Goal: Information Seeking & Learning: Learn about a topic

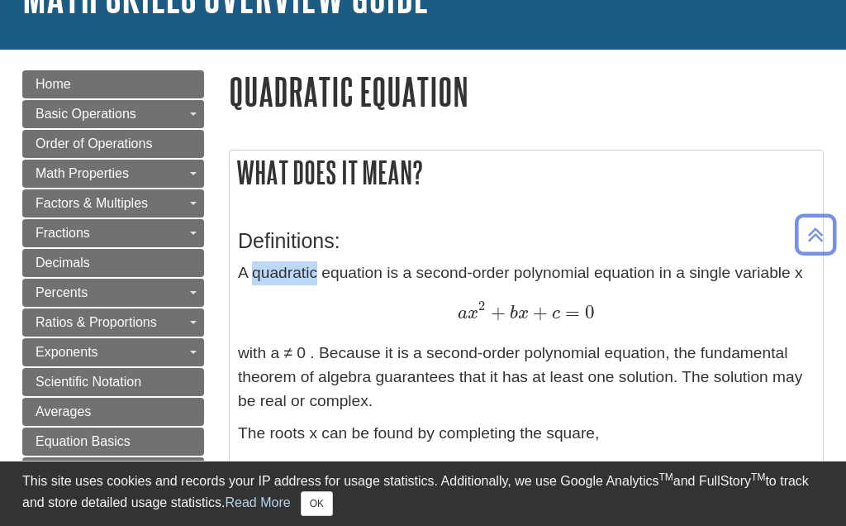
scroll to position [83, 0]
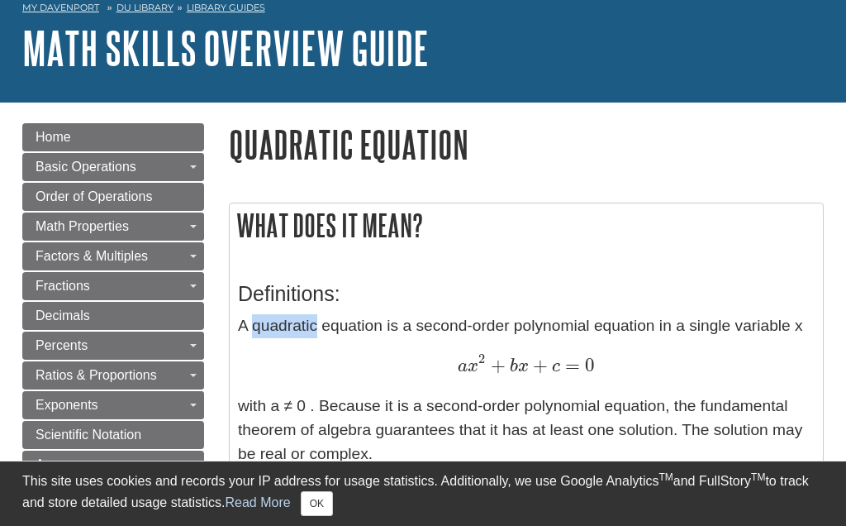
click at [264, 131] on h1 "Quadratic Equation" at bounding box center [526, 144] width 595 height 42
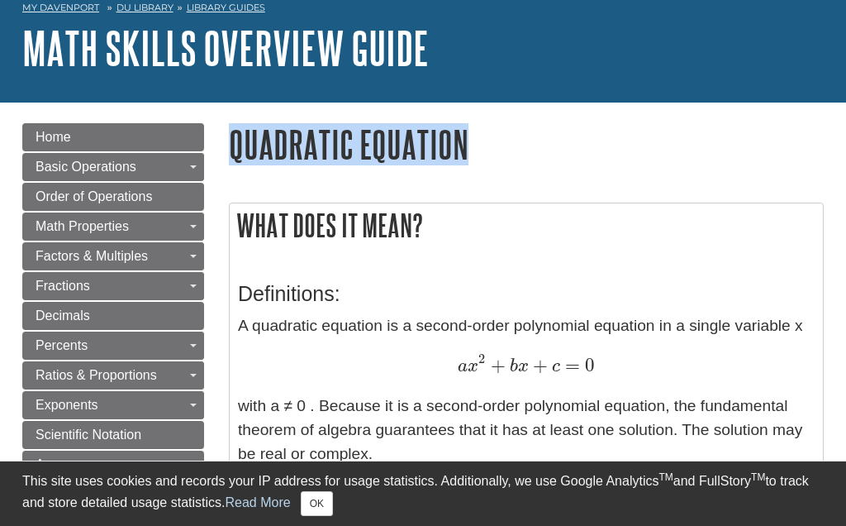
click at [288, 340] on p "A quadratic equation is a second-order polynomial equation in a single variable…" at bounding box center [526, 389] width 577 height 151
click at [283, 358] on div "a x 2 + b x + c = 0 a x 2 + b x + c = 0" at bounding box center [526, 366] width 577 height 25
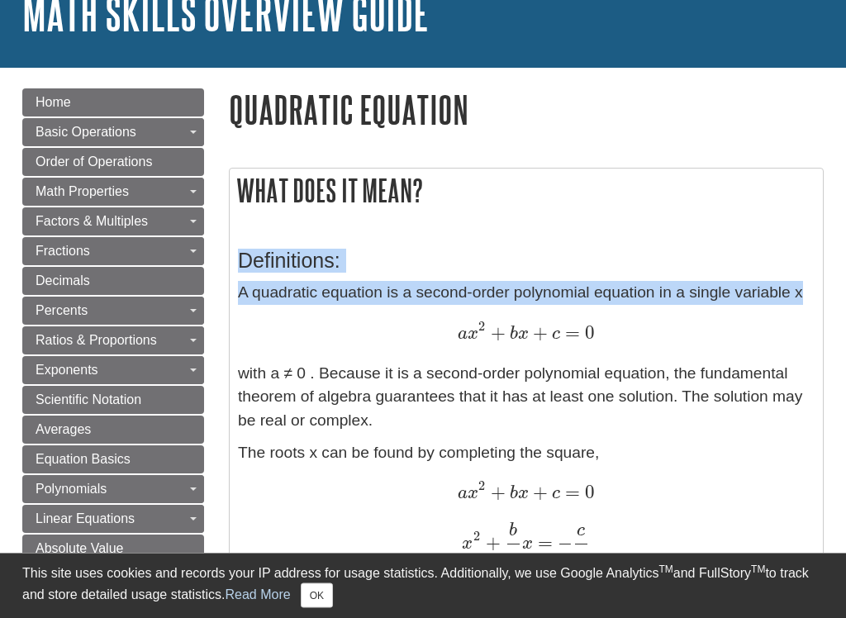
scroll to position [117, 0]
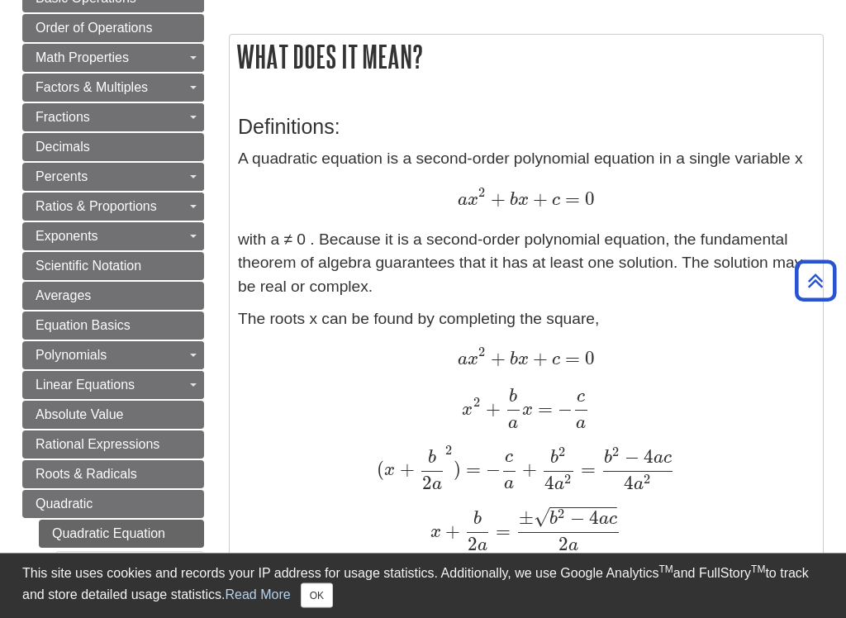
scroll to position [251, 0]
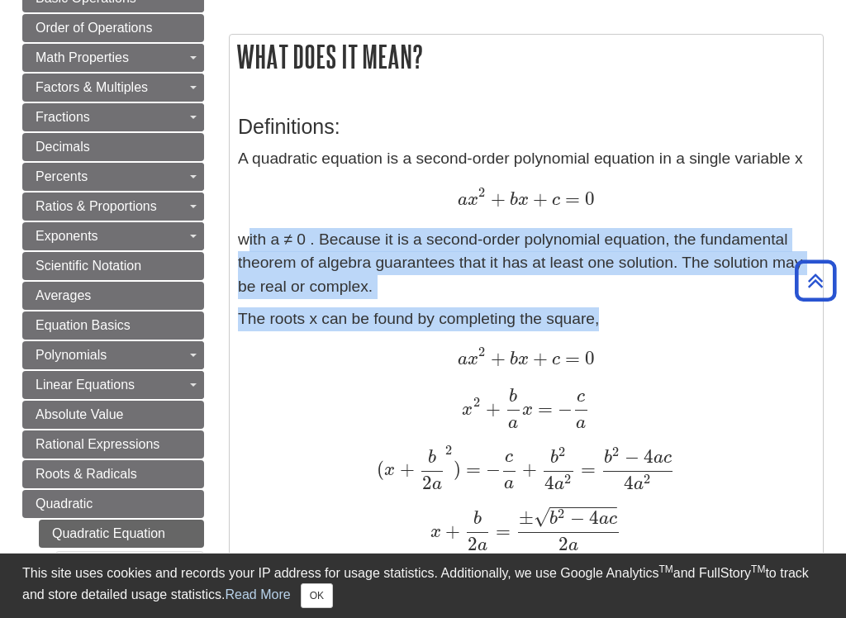
click at [277, 383] on p "The roots x can be found by completing the square, a x 2 + b x + c = 0 a x 2 + …" at bounding box center [526, 498] width 577 height 383
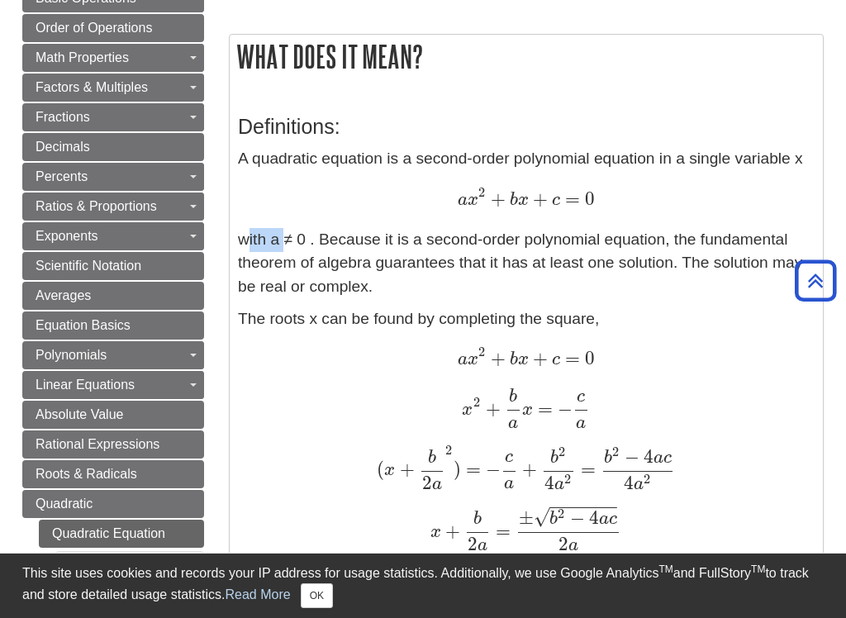
click at [259, 285] on p "A quadratic equation is a second-order polynomial equation in a single variable…" at bounding box center [526, 222] width 577 height 151
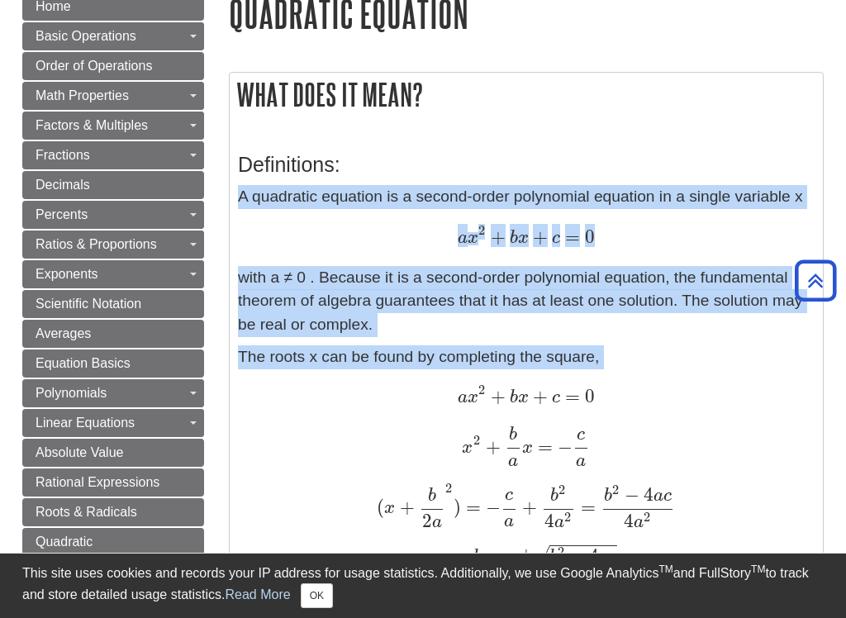
scroll to position [185, 0]
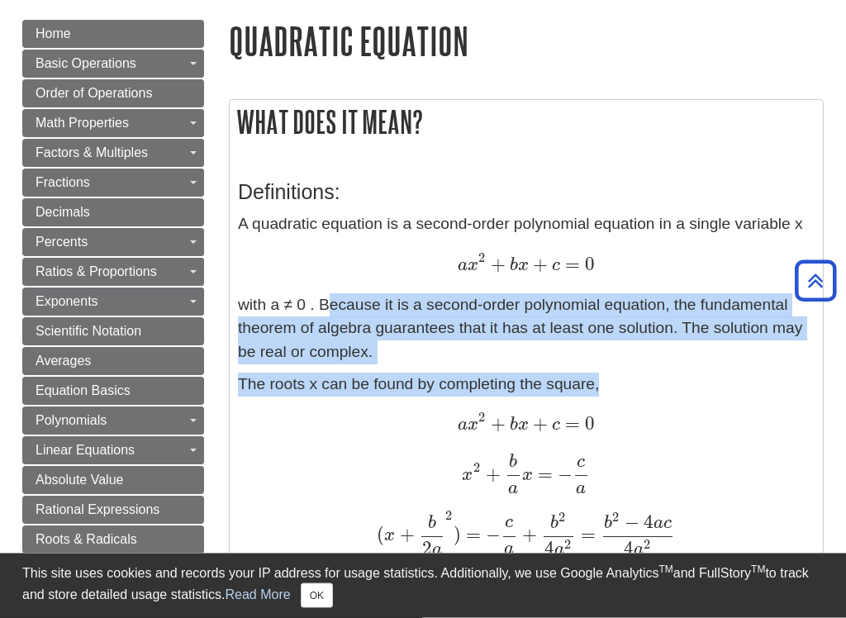
click at [317, 476] on div "x 2 + b a x = − c a x 2 + b a x = − c a" at bounding box center [526, 474] width 577 height 41
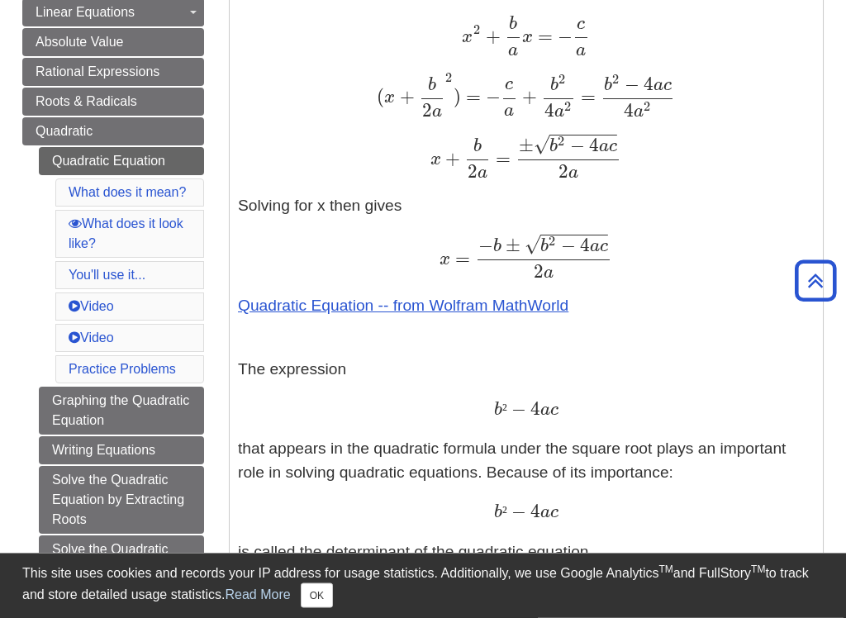
click at [287, 239] on div "x = − b ± b 2 − 4 a c − − − − − − − √ 2 a x = − b ± b 2 − 4 a c 2 a" at bounding box center [526, 257] width 577 height 45
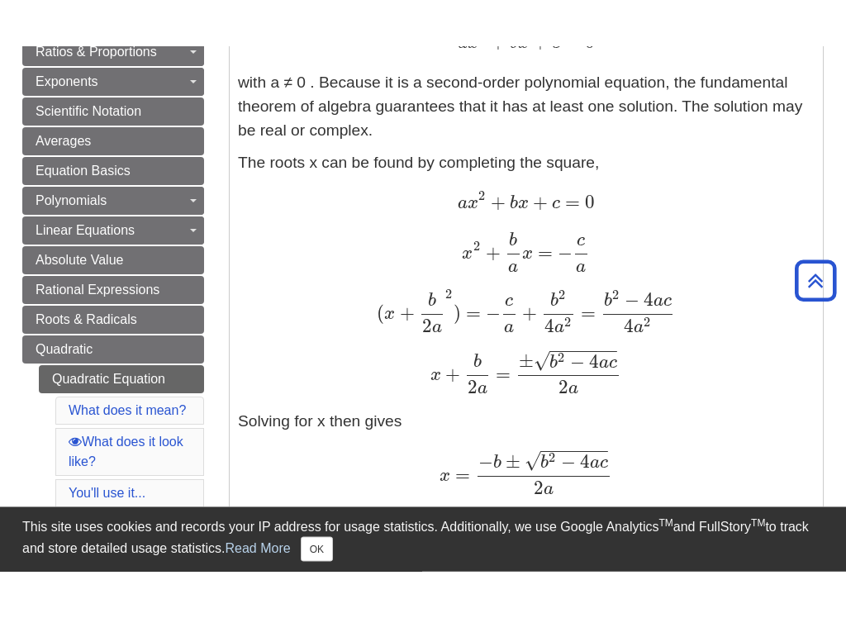
scroll to position [491, 0]
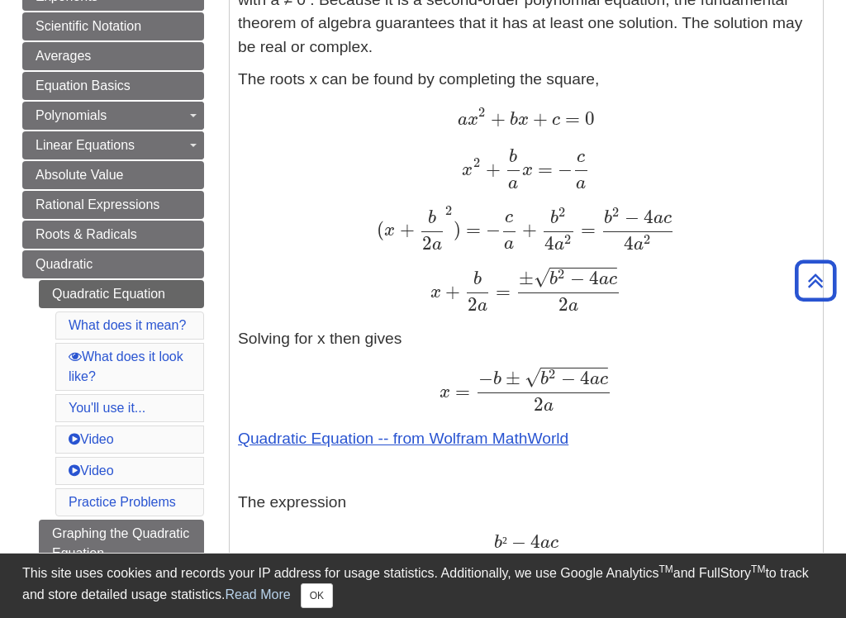
click at [333, 525] on button "OK" at bounding box center [317, 595] width 32 height 25
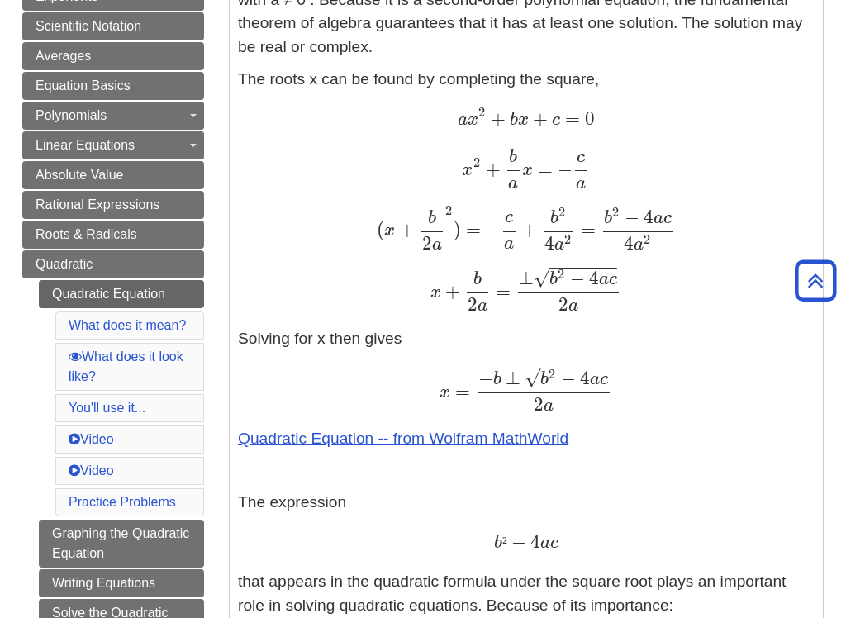
click at [286, 388] on div "x = − b ± b 2 − 4 a c − − − − − − − √ 2 a x = − b ± b 2 − 4 a c 2 a" at bounding box center [526, 389] width 577 height 45
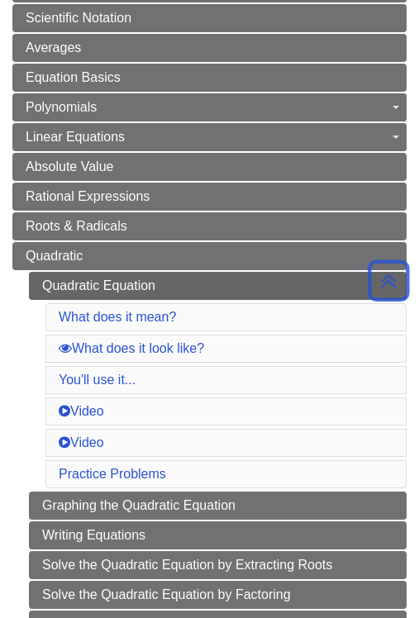
scroll to position [695, 0]
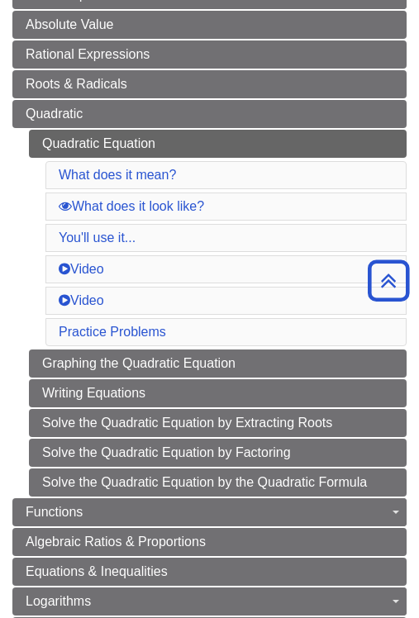
click at [60, 188] on li "What does it mean?" at bounding box center [225, 175] width 361 height 28
click at [69, 182] on link "What does it mean?" at bounding box center [117, 175] width 117 height 14
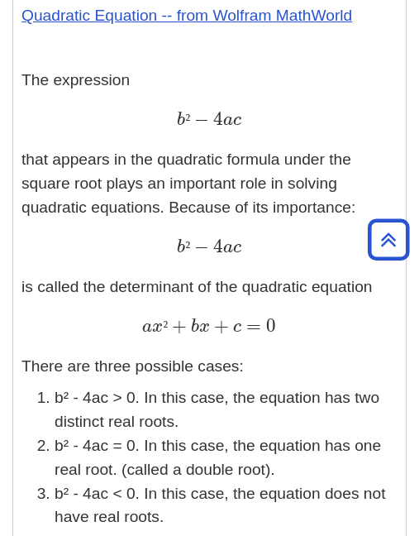
scroll to position [2309, 0]
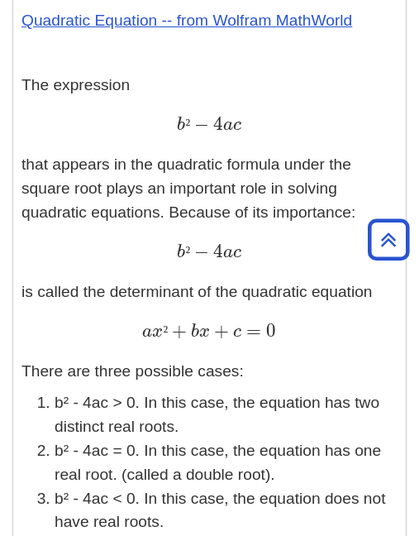
click at [59, 139] on p "The expression b ² − 4 a c b ² − 4 a c that appears in the quadratic formula un…" at bounding box center [209, 208] width 376 height 269
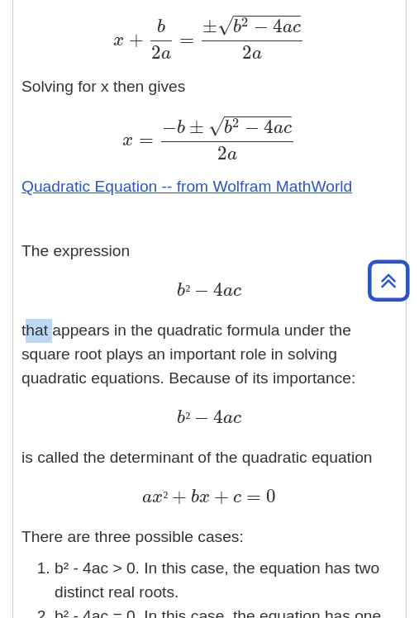
scroll to position [2172, 0]
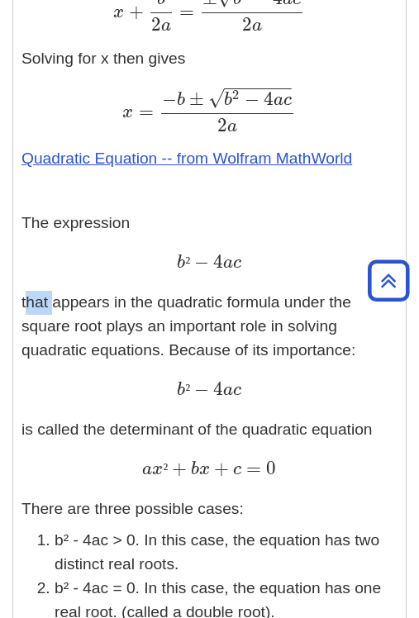
click at [55, 221] on p "The expression b ² − 4 a c b ² − 4 a c that appears in the quadratic formula un…" at bounding box center [209, 346] width 376 height 269
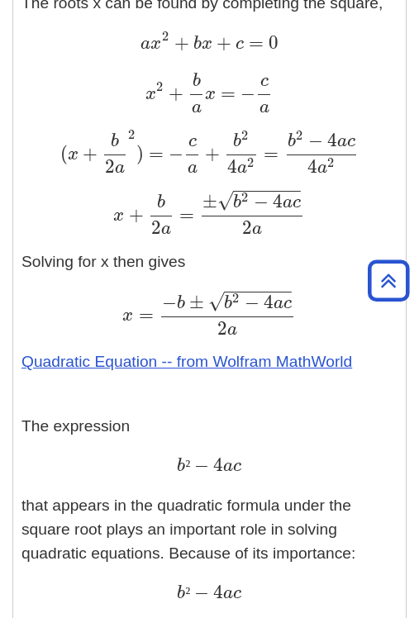
scroll to position [2065, 0]
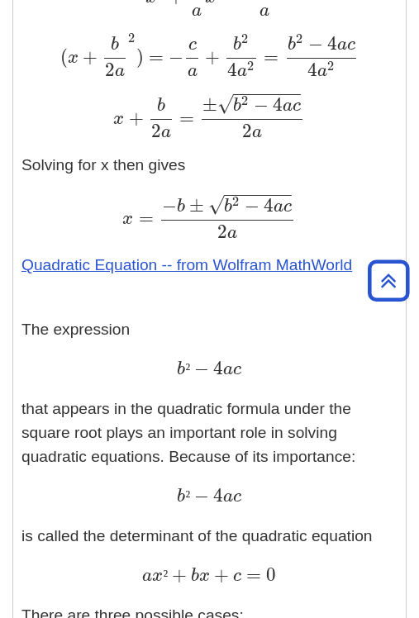
click at [91, 359] on div "b ² − 4 a c b ² − 4 a c" at bounding box center [209, 371] width 376 height 24
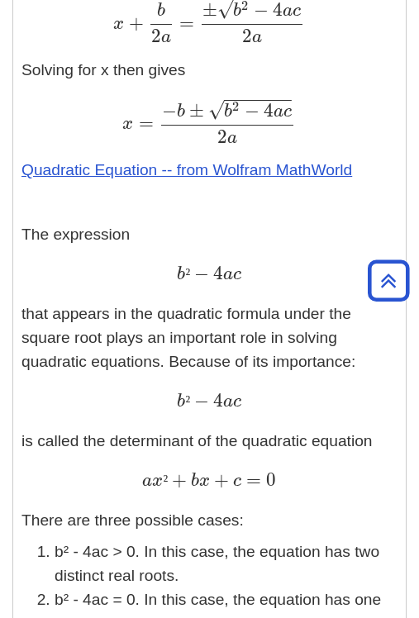
scroll to position [2161, 0]
click at [34, 355] on p "The expression b ² − 4 a c b ² − 4 a c that appears in the quadratic formula un…" at bounding box center [209, 357] width 376 height 269
click at [49, 425] on p "The expression b ² − 4 a c b ² − 4 a c that appears in the quadratic formula un…" at bounding box center [209, 357] width 376 height 269
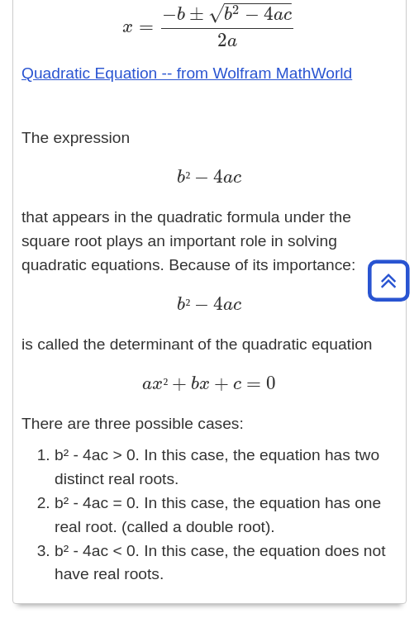
scroll to position [2441, 0]
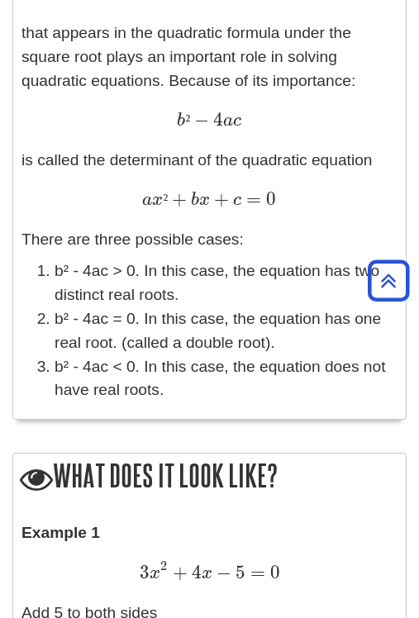
click at [21, 189] on div "a x ² + b x + c = 0 a x ² + b x + c = 0" at bounding box center [209, 201] width 376 height 24
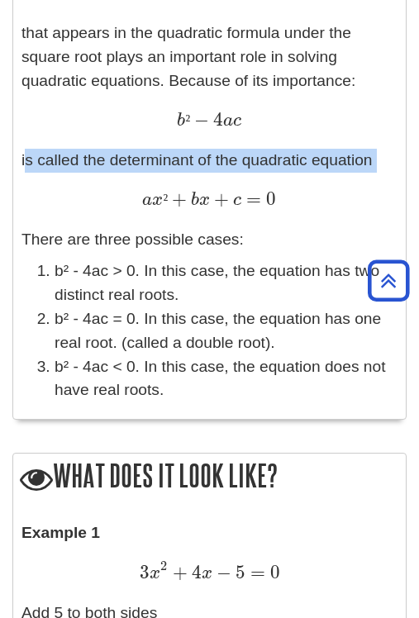
click at [45, 228] on p "There are three possible cases:" at bounding box center [209, 240] width 376 height 24
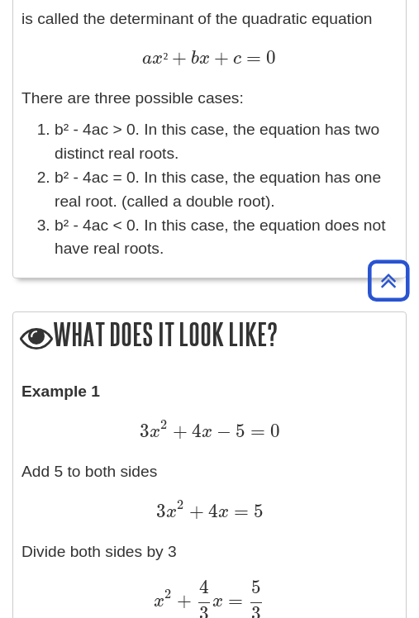
scroll to position [2583, 0]
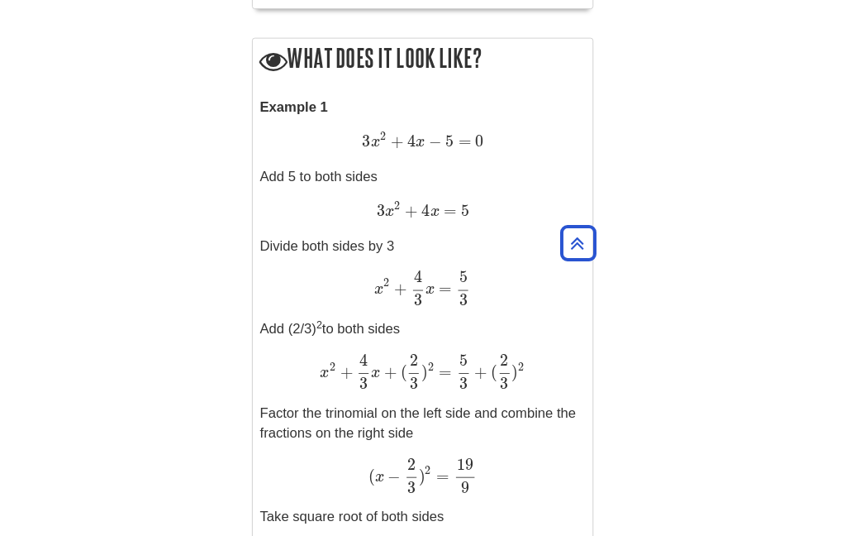
scroll to position [2833, 0]
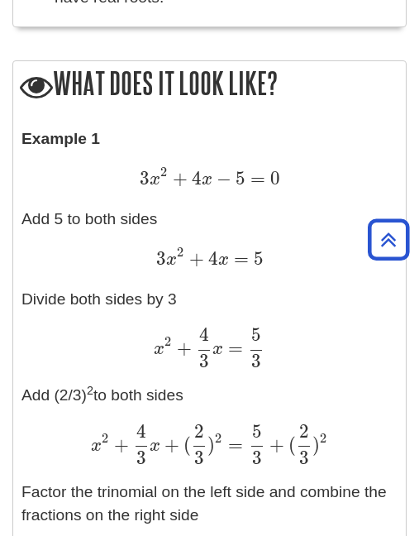
click at [29, 147] on p "Example 1 3 x 2 + 4 x − 5 = 0 3 x 2 + 4 x − 5 = 0 Add 5 to both sides 3 x 2 + 4…" at bounding box center [209, 499] width 376 height 744
click at [31, 211] on p "Example 1 3 x 2 + 4 x − 5 = 0 3 x 2 + 4 x − 5 = 0 Add 5 to both sides 3 x 2 + 4…" at bounding box center [209, 499] width 376 height 744
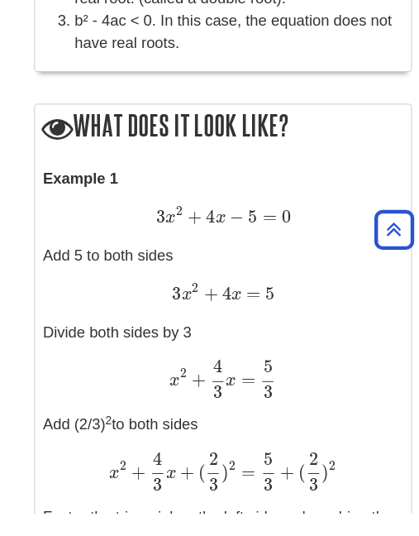
scroll to position [2778, 0]
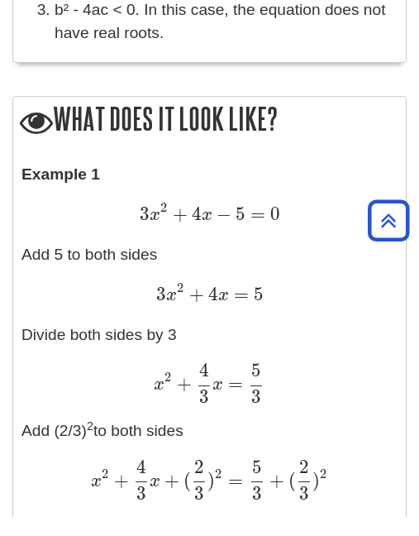
click at [212, 388] on span "x 2 + 4 3 x = 5 3" at bounding box center [210, 402] width 112 height 40
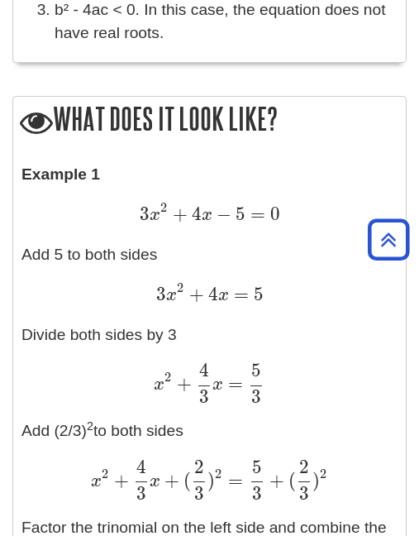
click at [318, 217] on p "Example 1 3 x 2 + 4 x − 5 = 0 3 x 2 + 4 x − 5 = 0 Add 5 to both sides 3 x 2 + 4…" at bounding box center [209, 535] width 376 height 744
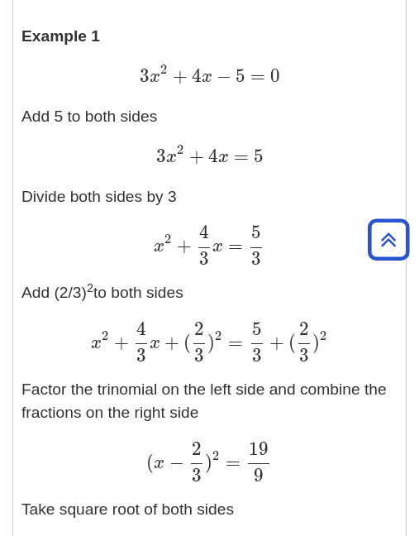
scroll to position [2908, 0]
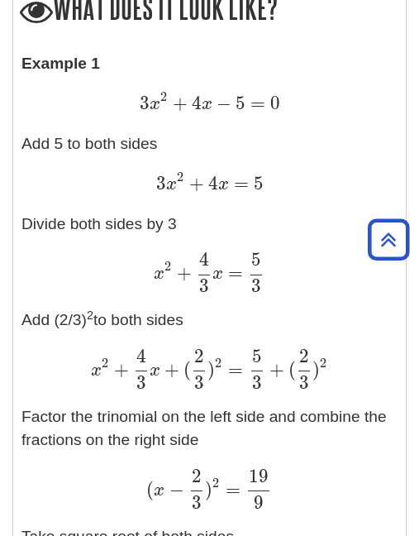
click at [100, 300] on p "Example 1 3 x 2 + 4 x − 5 = 0 3 x 2 + 4 x − 5 = 0 Add 5 to both sides 3 x 2 + 4…" at bounding box center [209, 424] width 376 height 744
click at [228, 333] on span "x 2 + 4 3 x + ( 2 3 ) 2 = 5 3 + ( 2 3 ) 2" at bounding box center [209, 356] width 237 height 47
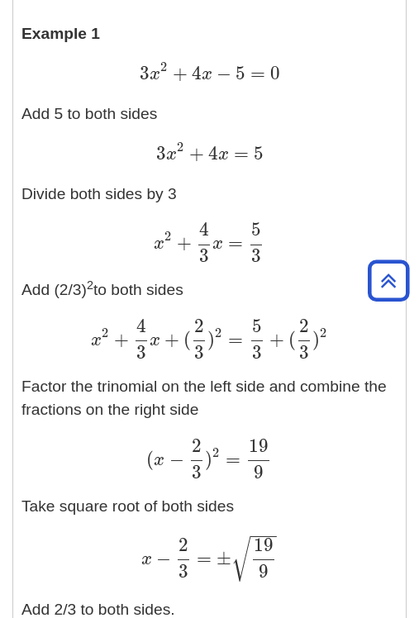
scroll to position [2946, 0]
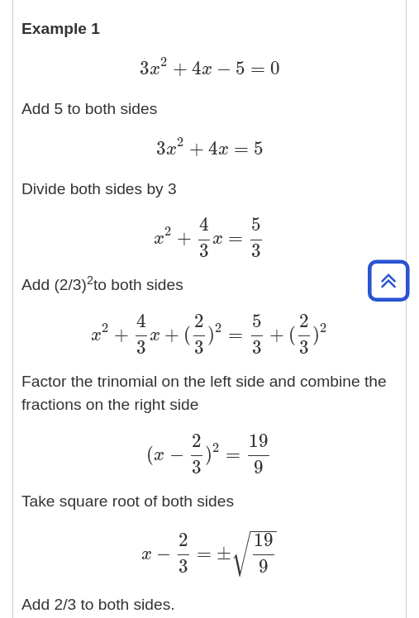
click at [125, 403] on p "Example 1 3 x 2 + 4 x − 5 = 0 3 x 2 + 4 x − 5 = 0 Add 5 to both sides 3 x 2 + 4…" at bounding box center [209, 389] width 376 height 744
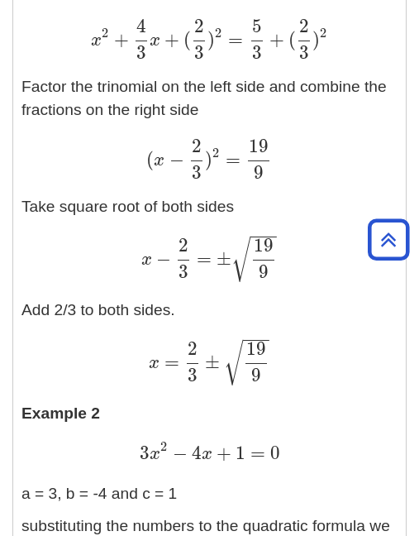
scroll to position [3188, 0]
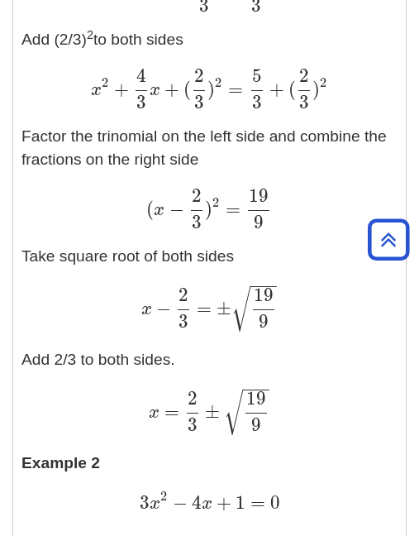
click at [69, 221] on p "Example 1 3 x 2 + 4 x − 5 = 0 3 x 2 + 4 x − 5 = 0 Add 5 to both sides 3 x 2 + 4…" at bounding box center [209, 144] width 376 height 744
copy span "±"
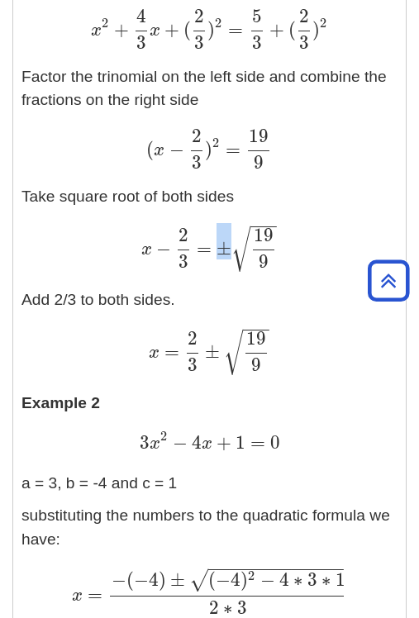
scroll to position [3273, 0]
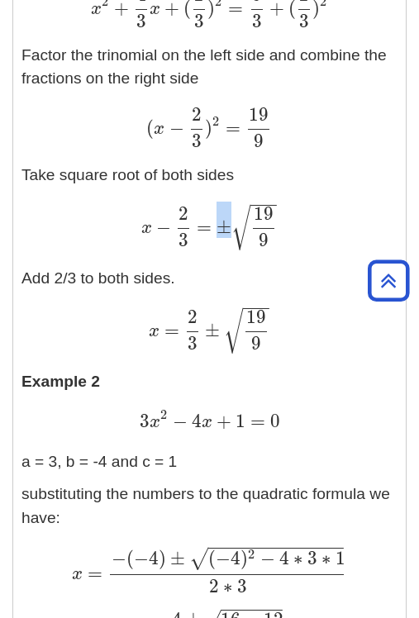
click at [140, 330] on div "x = 2 3 ± 19 9 − − − √ x = 2 3 ± 19 9" at bounding box center [209, 331] width 376 height 48
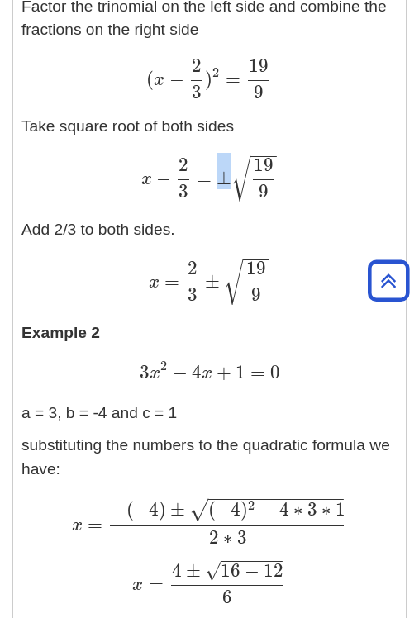
scroll to position [3393, 0]
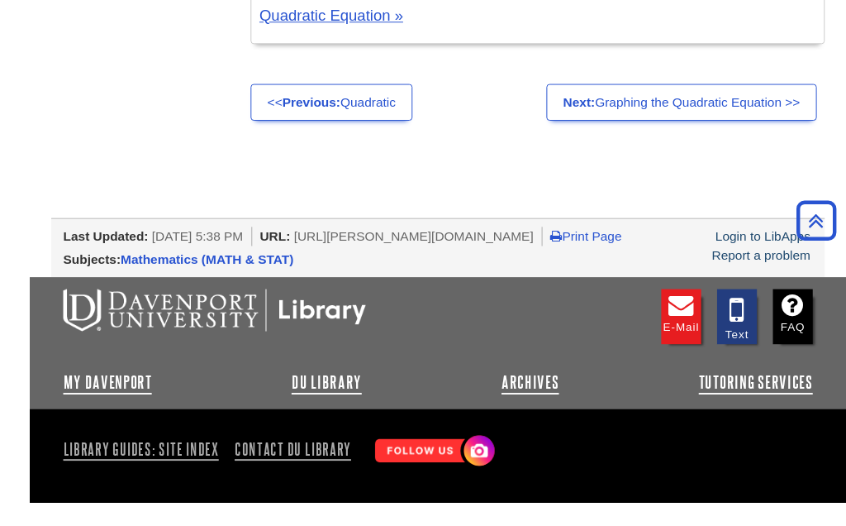
scroll to position [3454, 0]
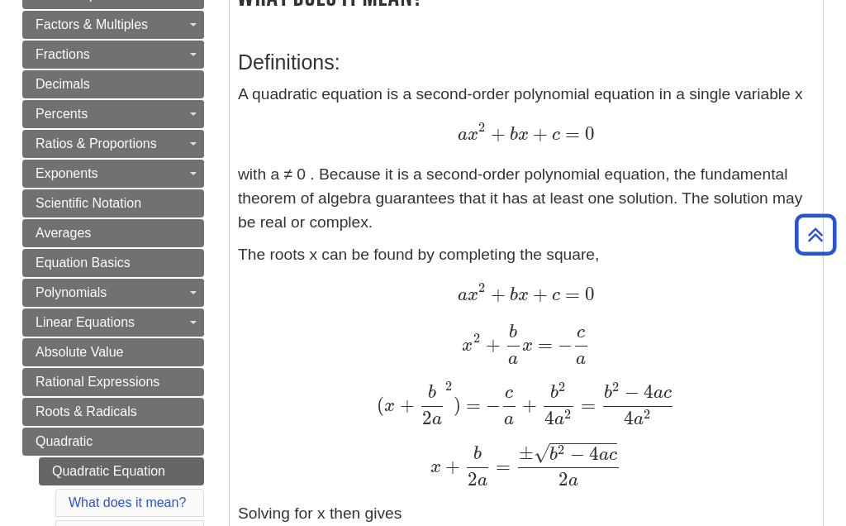
scroll to position [294, 0]
